Goal: Navigation & Orientation: Find specific page/section

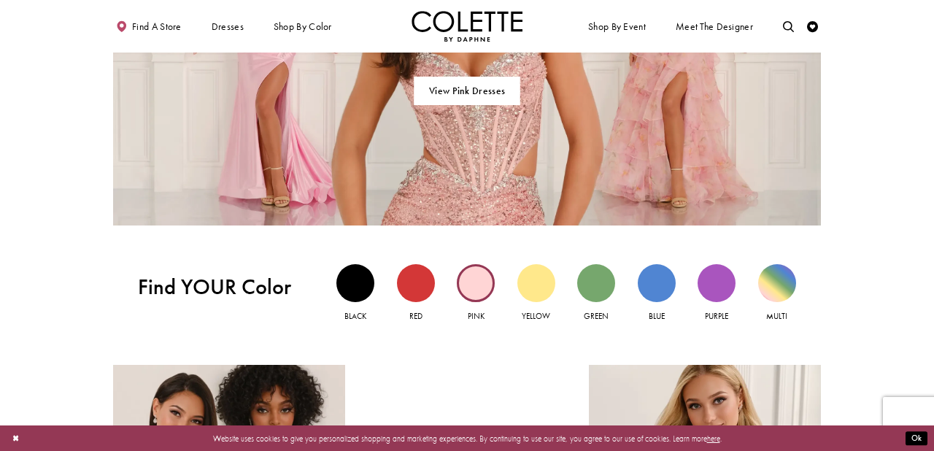
scroll to position [951, 0]
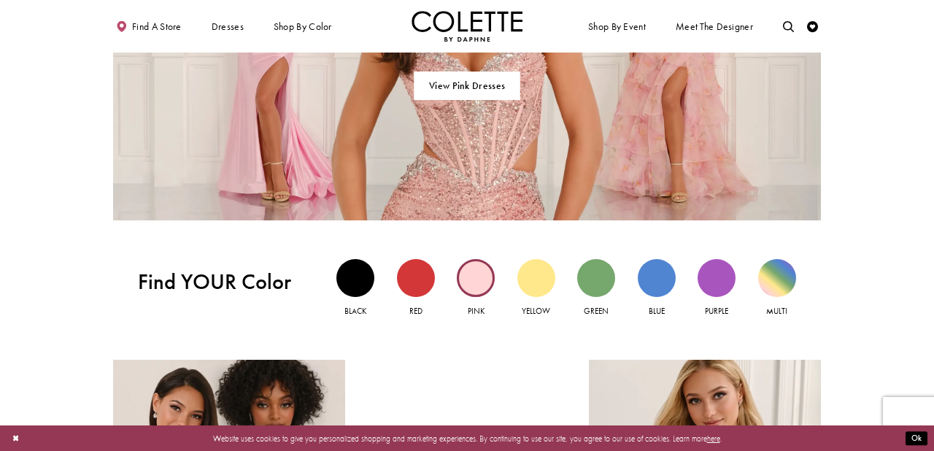
click at [482, 288] on div "Pink view" at bounding box center [476, 278] width 38 height 38
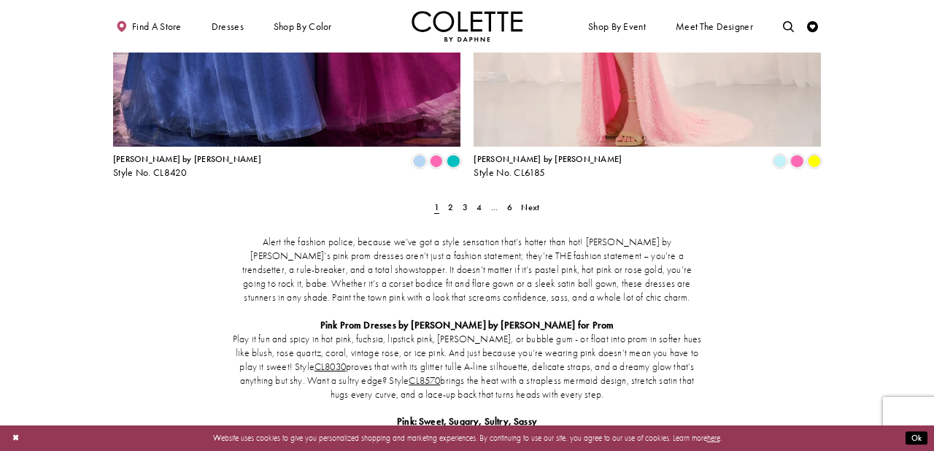
scroll to position [2112, 0]
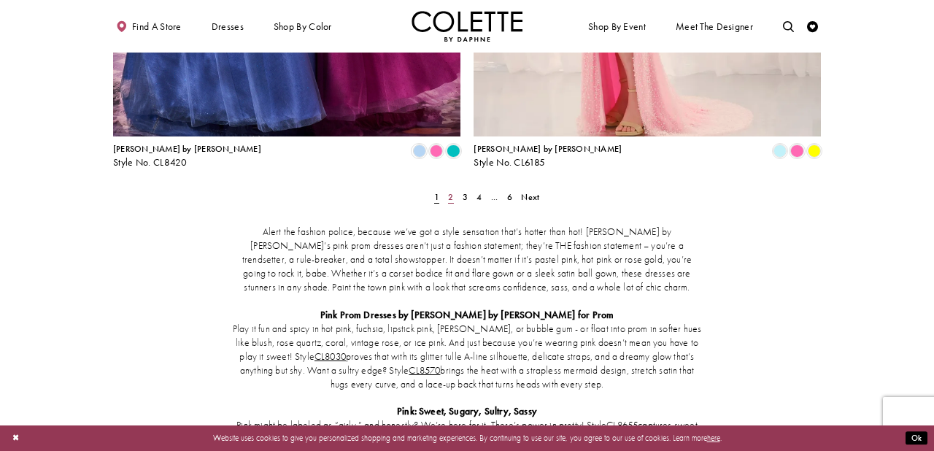
click at [451, 191] on span "2" at bounding box center [450, 197] width 5 height 12
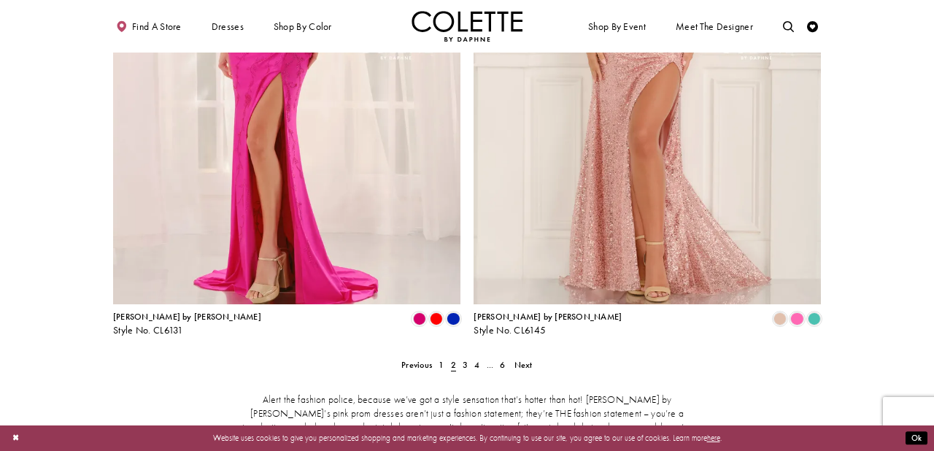
scroll to position [1985, 0]
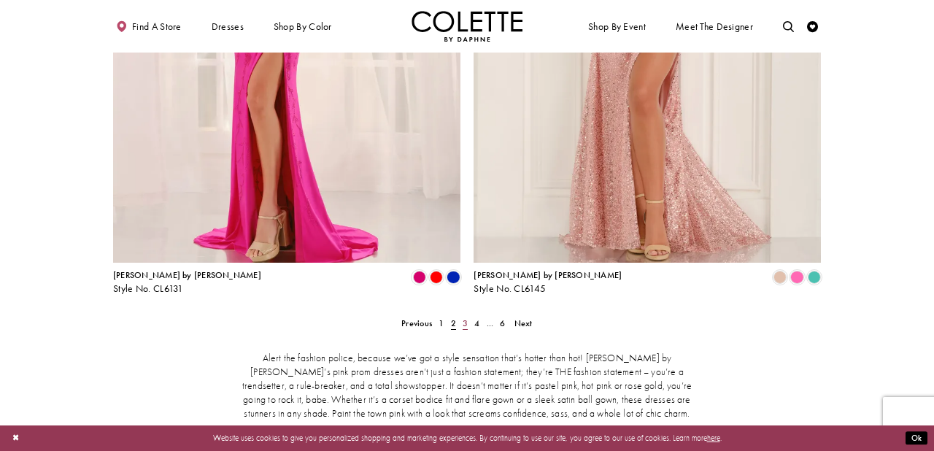
click at [466, 317] on span "3" at bounding box center [465, 323] width 5 height 12
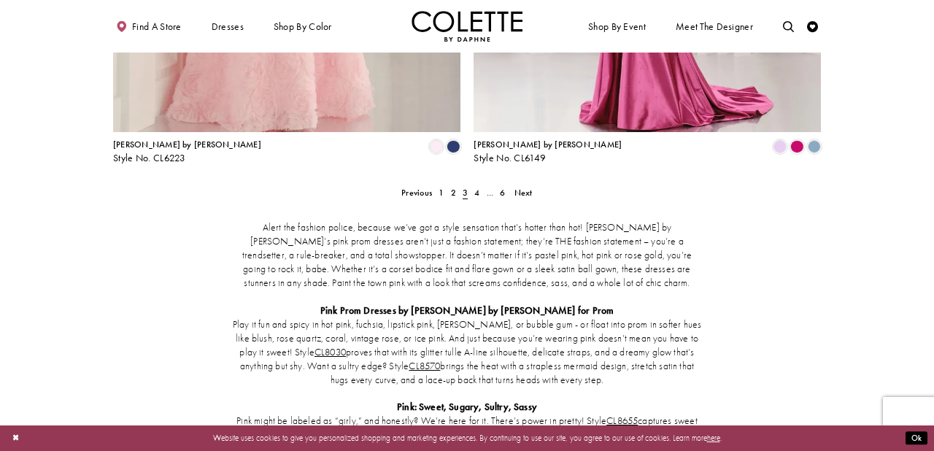
scroll to position [2117, 0]
click at [472, 184] on link "4" at bounding box center [477, 192] width 12 height 16
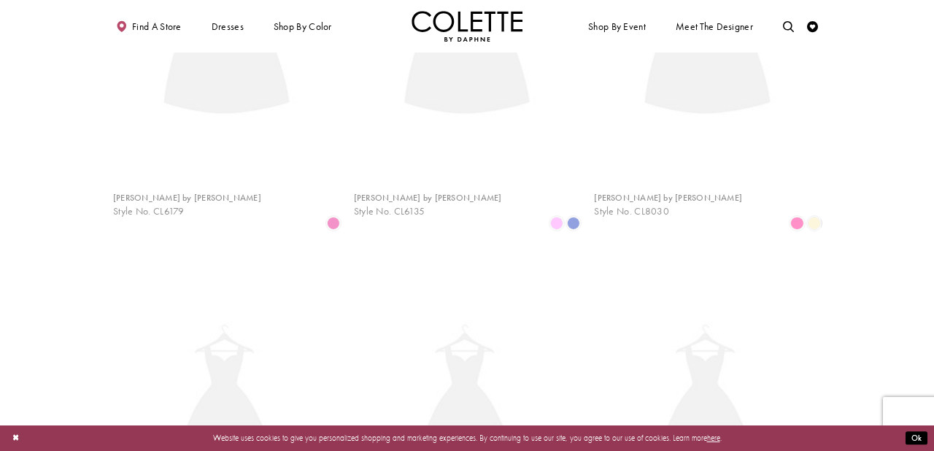
scroll to position [60, 0]
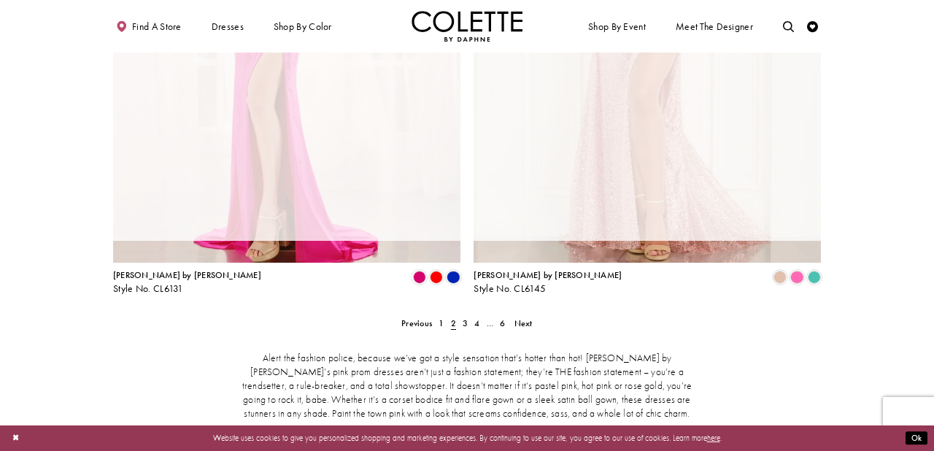
scroll to position [60, 0]
